Goal: Task Accomplishment & Management: Manage account settings

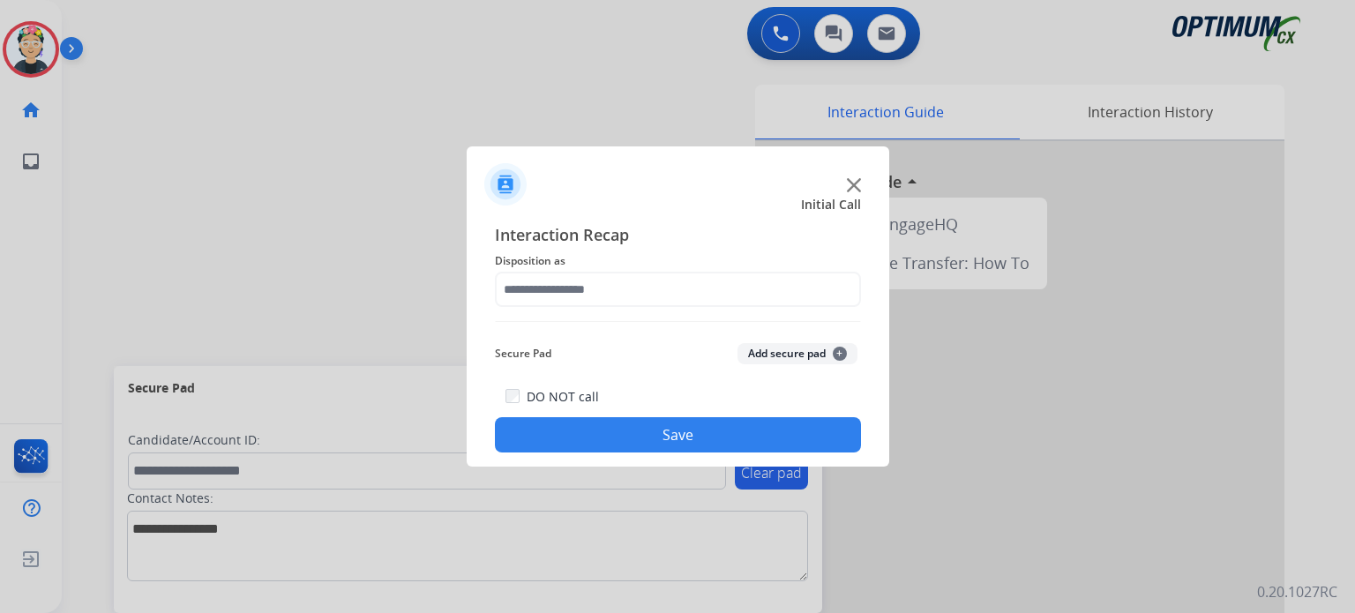
click at [851, 180] on img at bounding box center [854, 185] width 14 height 14
click at [851, 182] on img at bounding box center [854, 185] width 14 height 14
click at [853, 183] on img at bounding box center [854, 185] width 14 height 14
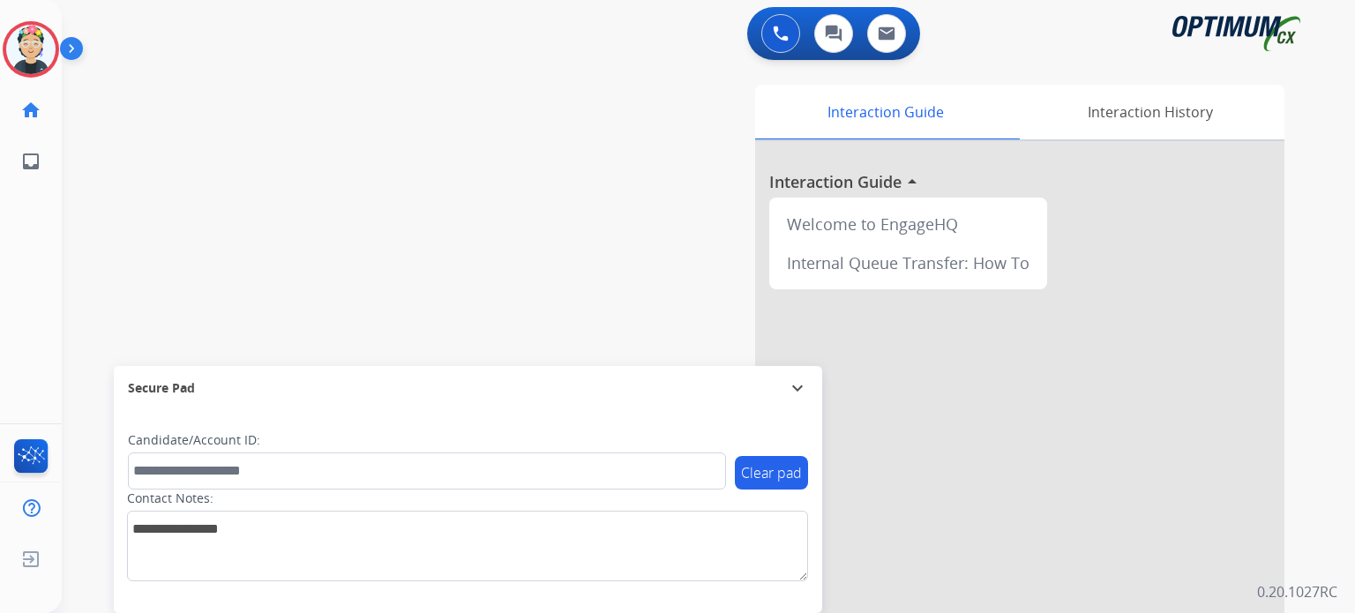
click at [853, 183] on div at bounding box center [1019, 470] width 529 height 658
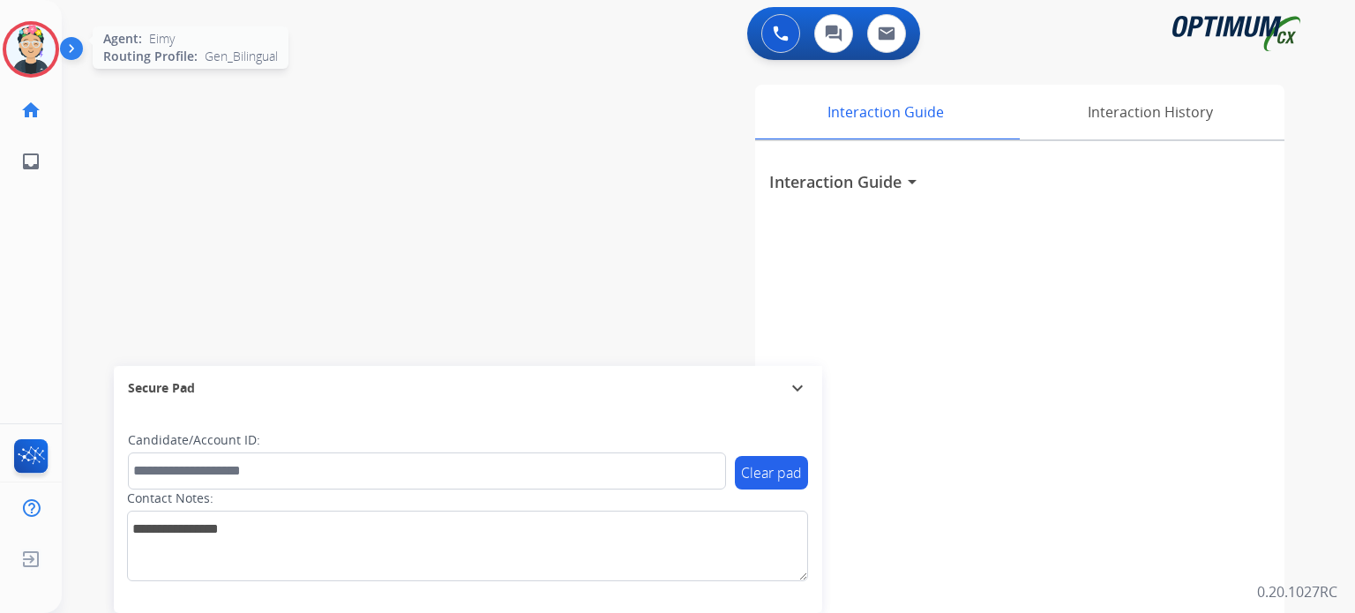
click at [49, 50] on img at bounding box center [30, 49] width 49 height 49
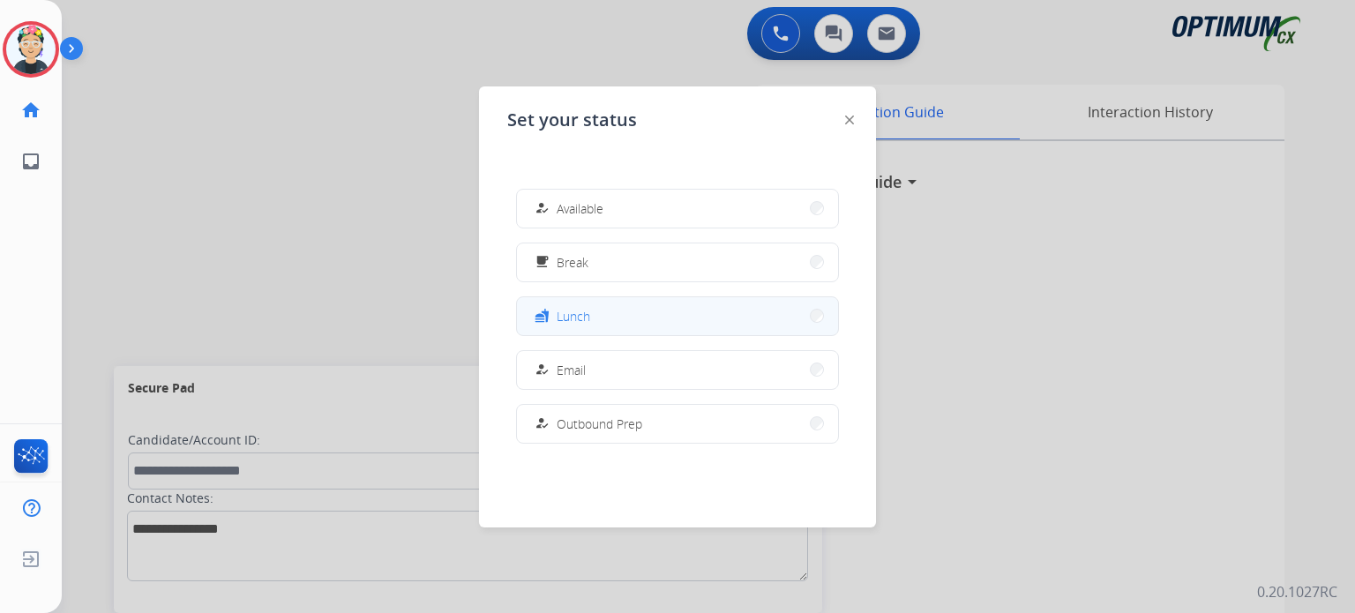
click at [611, 313] on button "fastfood Lunch" at bounding box center [677, 316] width 321 height 38
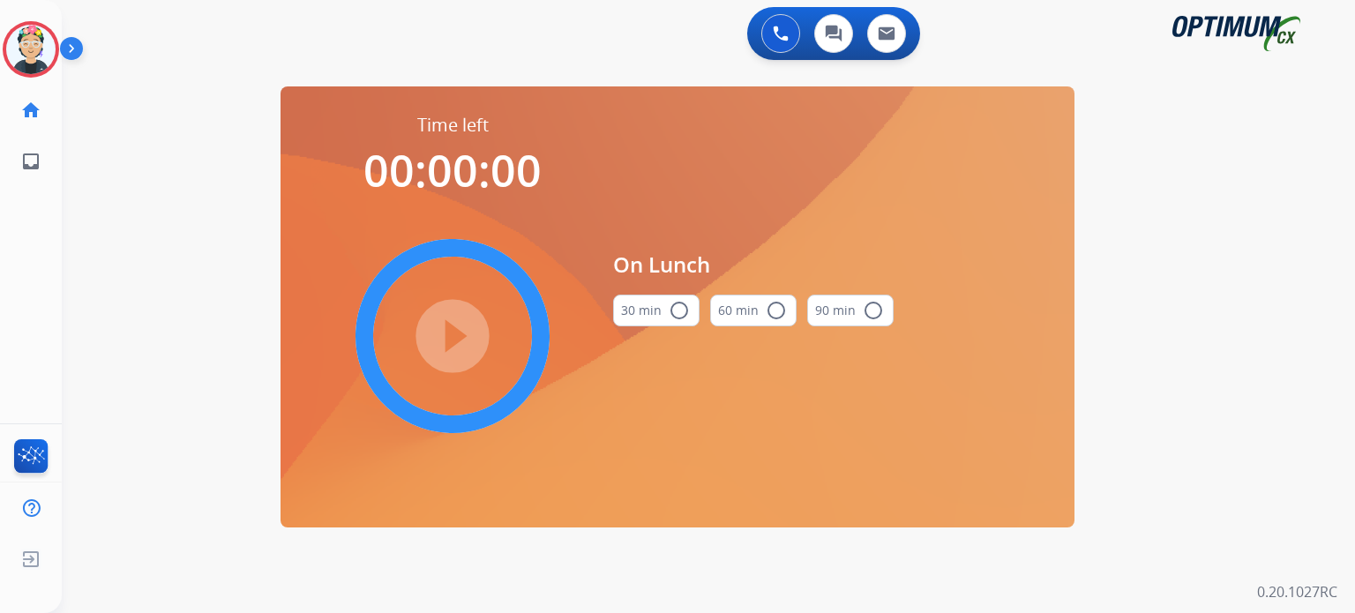
click at [680, 316] on mat-icon "radio_button_unchecked" at bounding box center [679, 310] width 21 height 21
click at [463, 326] on mat-icon "play_circle_filled" at bounding box center [452, 336] width 21 height 21
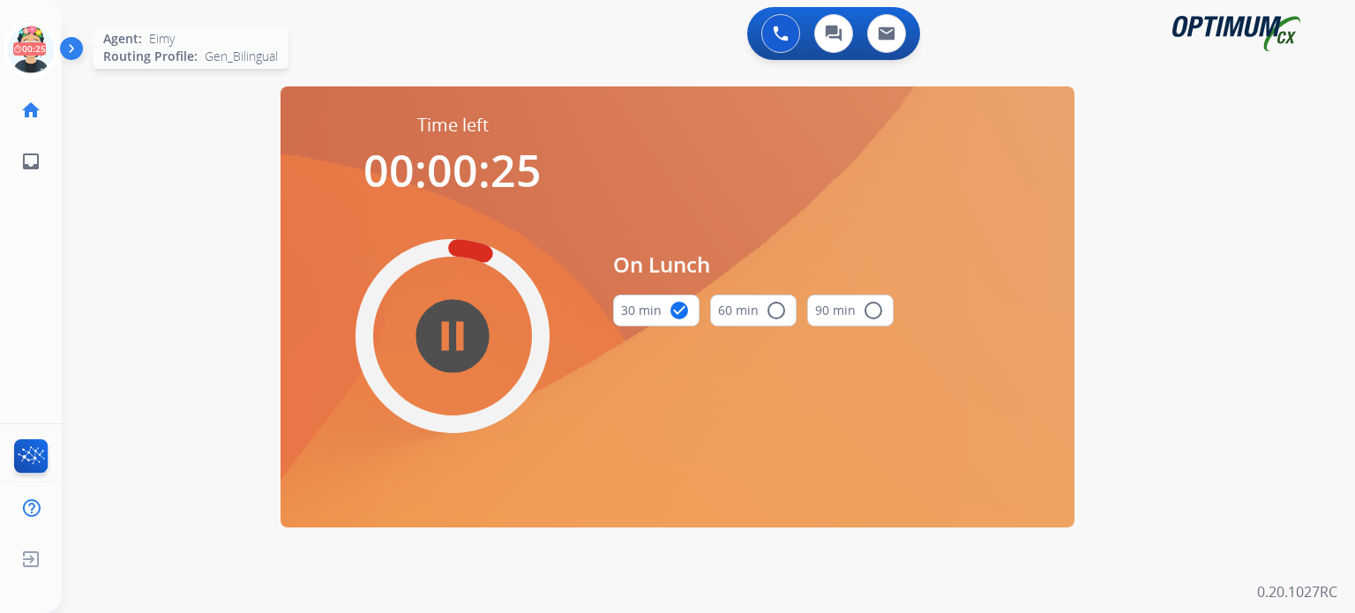
drag, startPoint x: 18, startPoint y: 33, endPoint x: 32, endPoint y: 45, distance: 18.8
click at [18, 34] on icon at bounding box center [31, 49] width 57 height 57
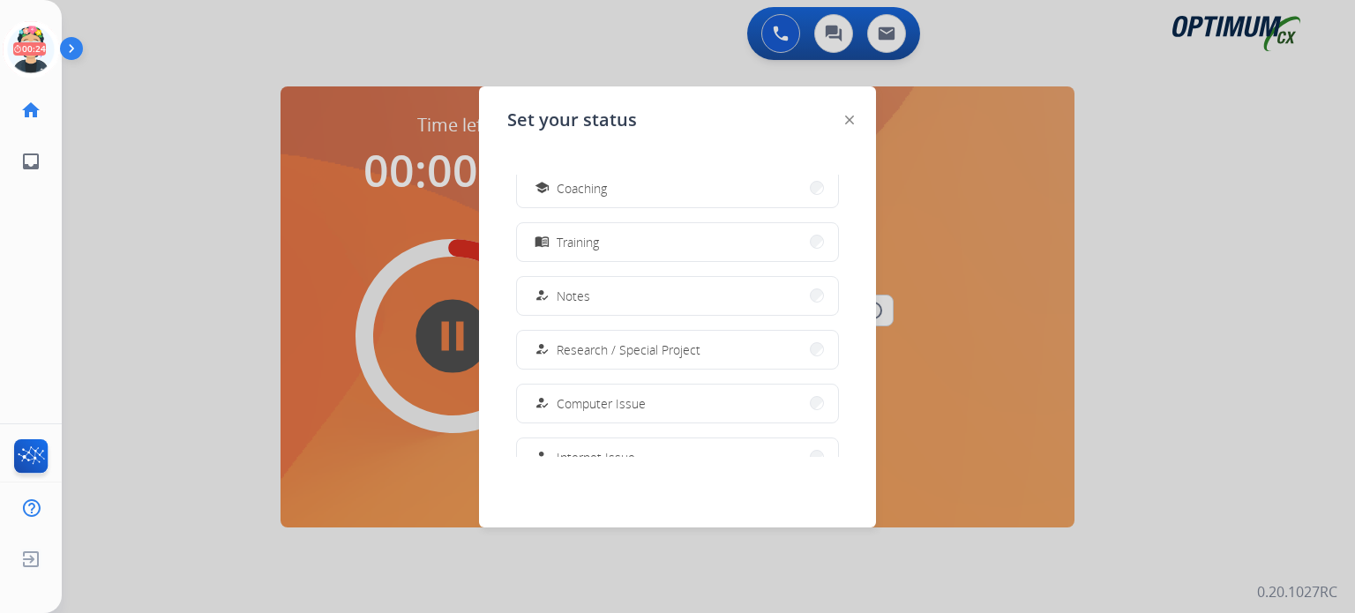
scroll to position [439, 0]
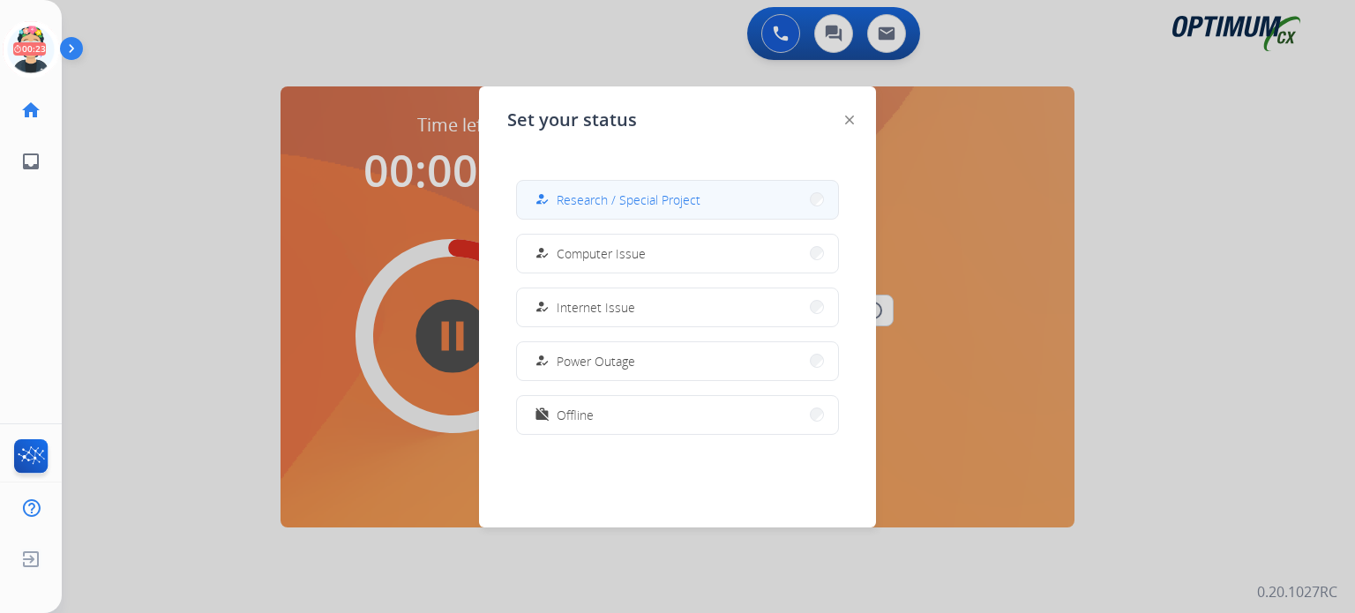
click at [574, 200] on span "Research / Special Project" at bounding box center [629, 200] width 144 height 19
